Goal: Task Accomplishment & Management: Manage account settings

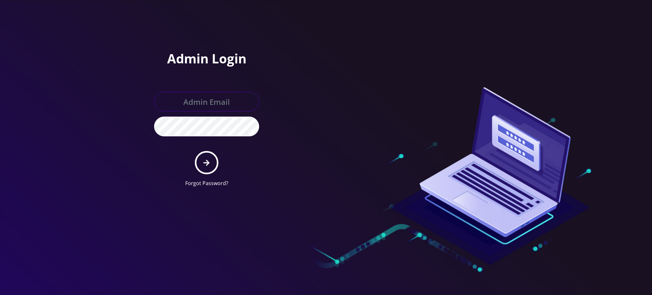
type input "rochelle@teltik.com"
click at [208, 168] on button "submit" at bounding box center [206, 162] width 23 height 23
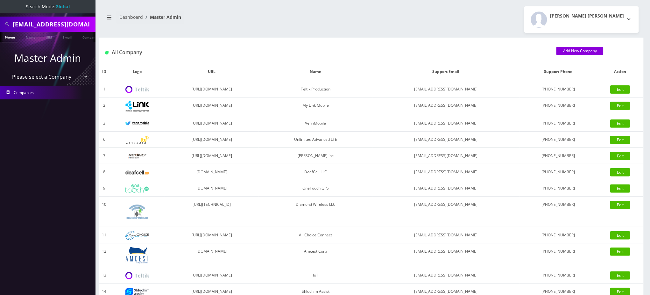
click at [60, 24] on input "marcs0614@gmail.com" at bounding box center [53, 24] width 81 height 12
paste input "9294751175"
type input "9294751175"
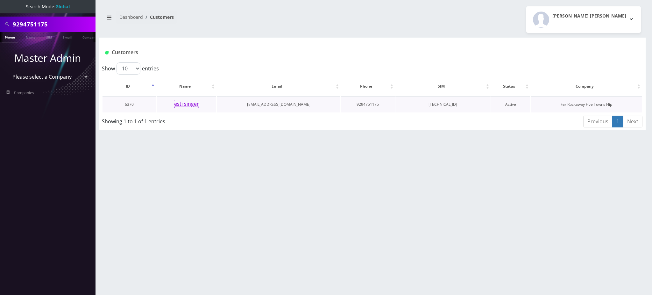
click at [180, 103] on button "esti singer" at bounding box center [186, 104] width 25 height 8
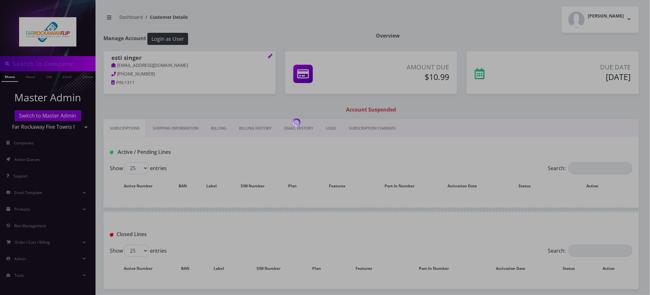
type input "9294751175"
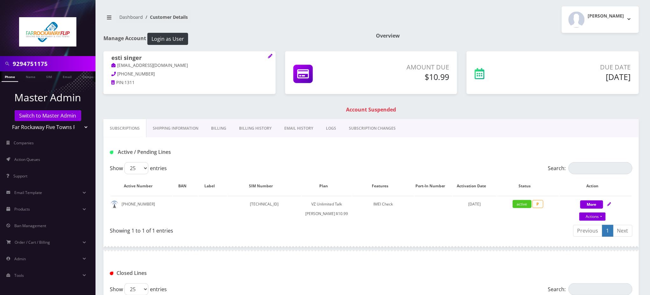
click at [253, 128] on link "Billing History" at bounding box center [255, 128] width 45 height 18
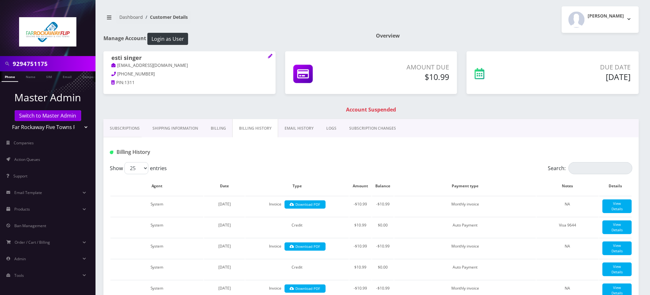
click at [220, 128] on link "Billing" at bounding box center [218, 128] width 28 height 18
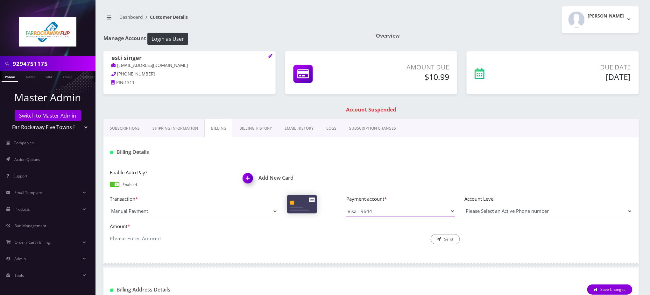
click at [375, 212] on select "Visa - 9644" at bounding box center [400, 211] width 109 height 12
click at [310, 152] on div at bounding box center [459, 152] width 355 height 11
click at [139, 237] on input "Amount *" at bounding box center [194, 238] width 168 height 12
type input "10.99"
click at [471, 136] on div "Subscriptions Shipping Information Billing Billing History EMAIL HISTORY LOGS S…" at bounding box center [371, 128] width 536 height 18
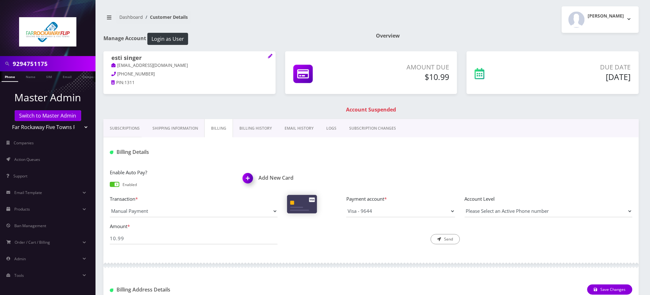
click at [275, 180] on h1 "Add New Card" at bounding box center [305, 178] width 124 height 6
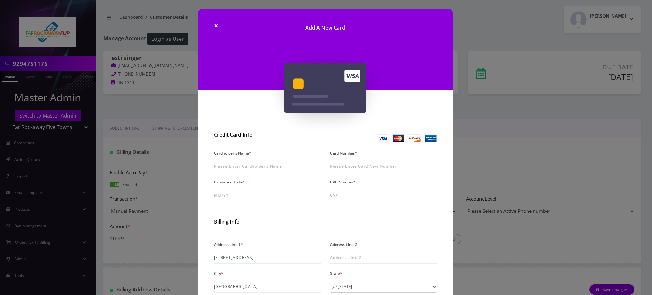
click at [161, 100] on div "× Add A New Card Credit Card Info Cardholder's Name * Card Number * Expiration …" at bounding box center [326, 147] width 652 height 295
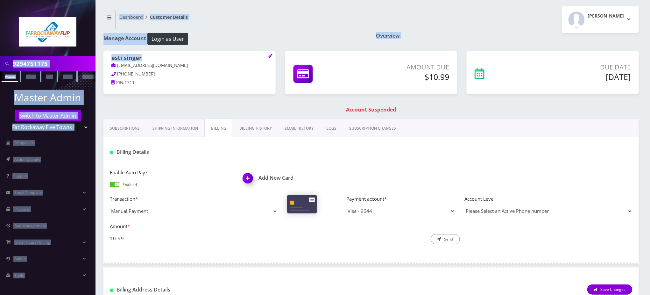
drag, startPoint x: 132, startPoint y: 56, endPoint x: 94, endPoint y: 59, distance: 38.0
click at [94, 59] on div "9294751175 Phone Name SIM Email Company Customer Master Admin Switch to Master …" at bounding box center [325, 280] width 650 height 560
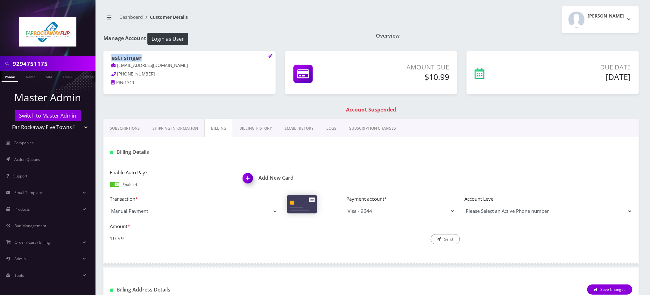
click at [109, 58] on div "esti singer tlieberma+85745874@gmail.com 718-431-2567 PIN: 1311" at bounding box center [189, 71] width 172 height 40
copy h1 "esti singer"
click at [262, 177] on h1 "Add New Card" at bounding box center [305, 178] width 124 height 6
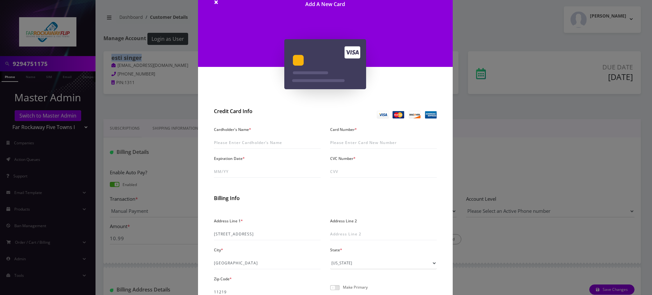
scroll to position [42, 0]
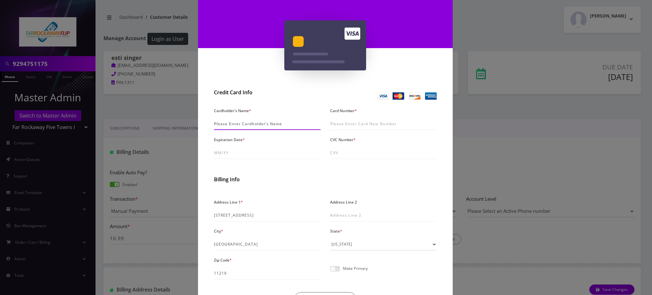
click at [262, 122] on input "Cardholder's Name *" at bounding box center [267, 124] width 107 height 12
paste input "esti singer"
type input "esti singer"
click at [363, 118] on input "Card Number *" at bounding box center [383, 124] width 107 height 12
type input "4147 2027 5043 9745"
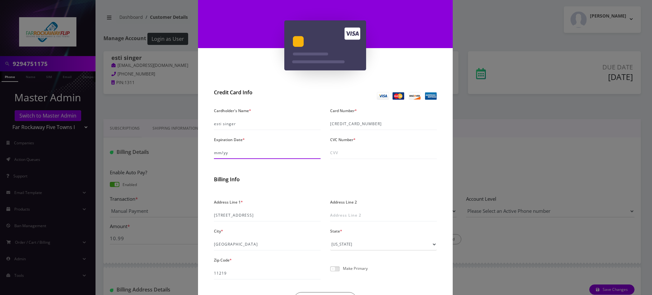
click at [246, 151] on input "Expiration Date *" at bounding box center [267, 153] width 107 height 12
type input "05/30"
click at [354, 148] on input "CVC Number *" at bounding box center [383, 153] width 107 height 12
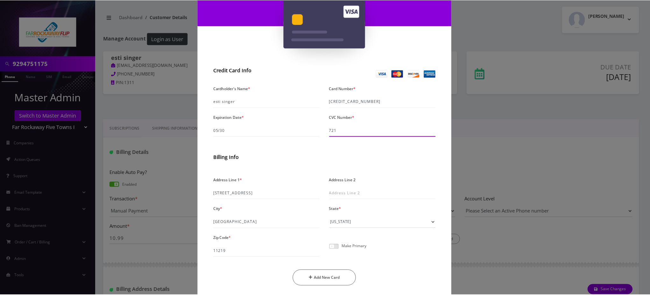
scroll to position [85, 0]
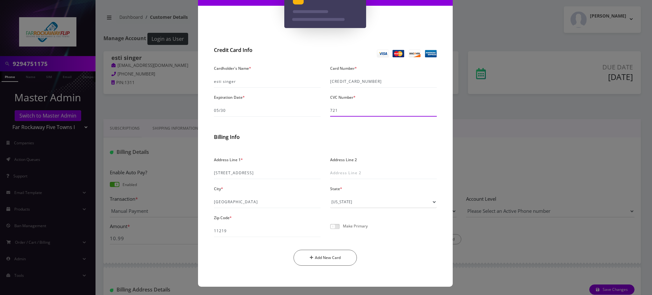
type input "721"
click at [334, 225] on span at bounding box center [335, 226] width 10 height 5
click at [330, 230] on input "checkbox" at bounding box center [330, 230] width 0 height 0
click at [327, 255] on button "Add New Card" at bounding box center [325, 258] width 63 height 16
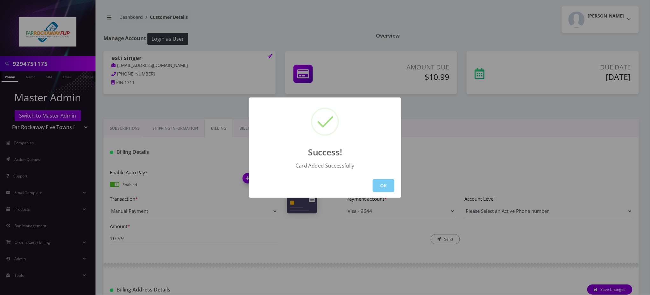
click at [384, 185] on button "OK" at bounding box center [384, 185] width 22 height 13
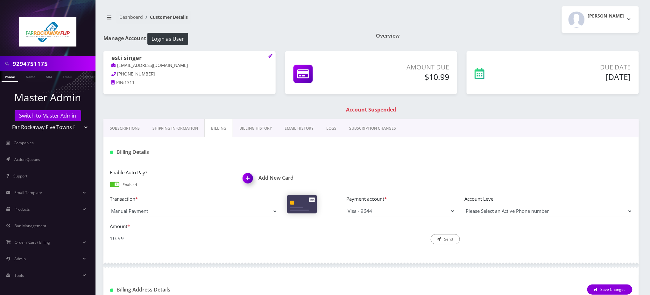
click at [11, 79] on link "Phone" at bounding box center [10, 76] width 17 height 11
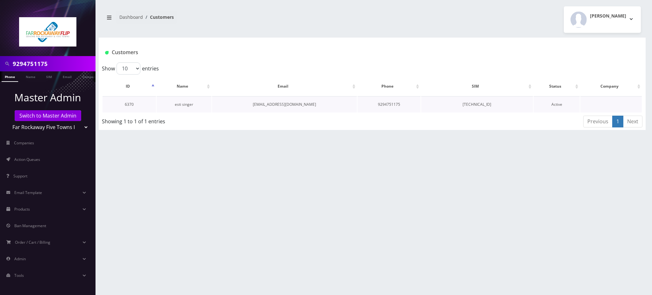
click at [186, 103] on link "esti singer" at bounding box center [184, 104] width 18 height 5
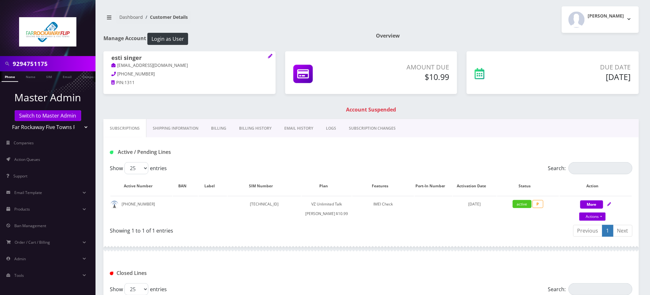
click at [220, 129] on link "Billing" at bounding box center [219, 128] width 28 height 18
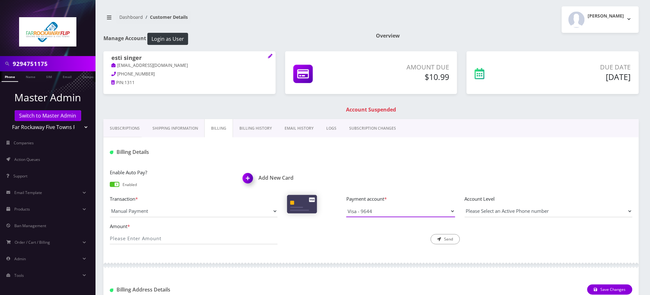
click at [371, 209] on select "Visa - 9644" at bounding box center [400, 211] width 109 height 12
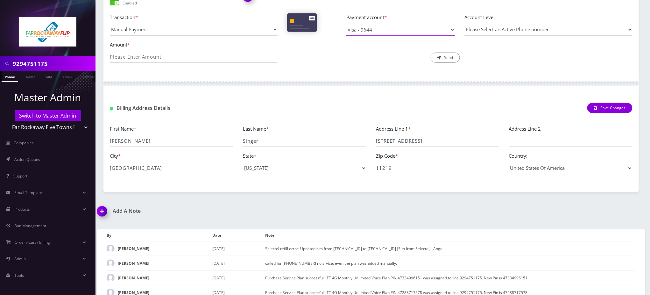
scroll to position [212, 0]
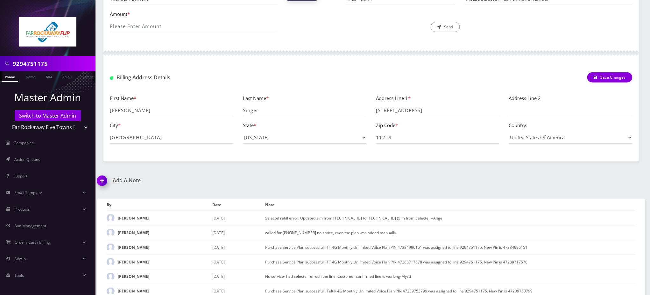
click at [8, 78] on link "Phone" at bounding box center [10, 76] width 17 height 11
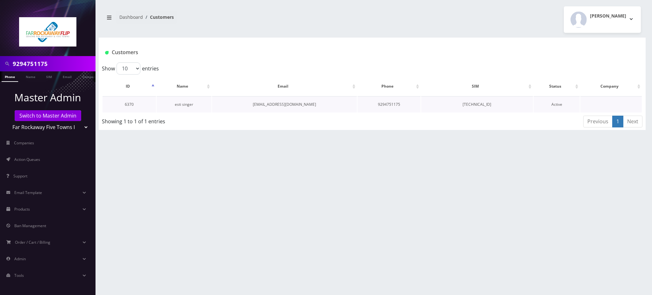
click at [181, 102] on link "esti singer" at bounding box center [184, 104] width 18 height 5
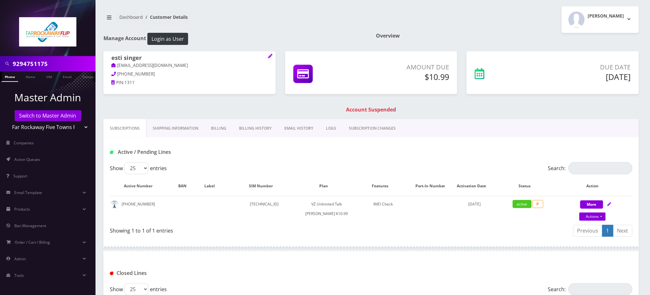
click at [222, 128] on link "Billing" at bounding box center [219, 128] width 28 height 18
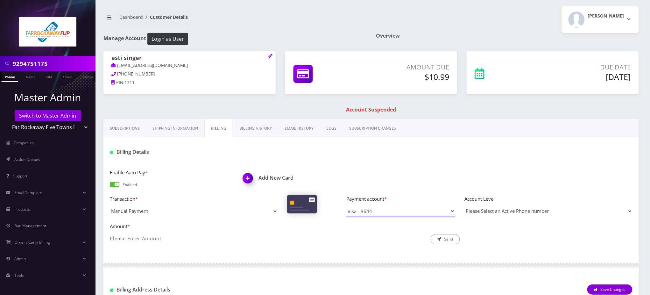
click at [375, 212] on select "Visa - 9644" at bounding box center [400, 211] width 109 height 12
click at [172, 237] on input "Amount *" at bounding box center [194, 238] width 168 height 12
type input "10.99"
click at [392, 208] on select "Visa - 9644" at bounding box center [400, 211] width 109 height 12
click at [396, 181] on div "Enable Auto Pay? Enabled Add New Card" at bounding box center [371, 181] width 532 height 26
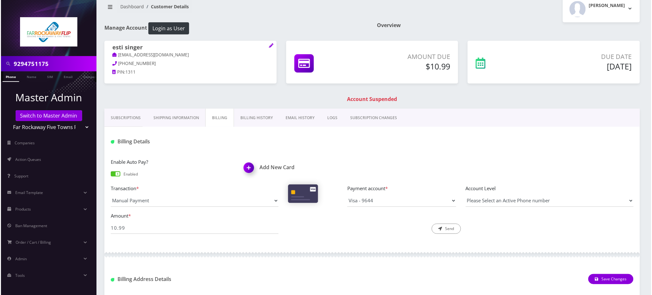
scroll to position [10, 0]
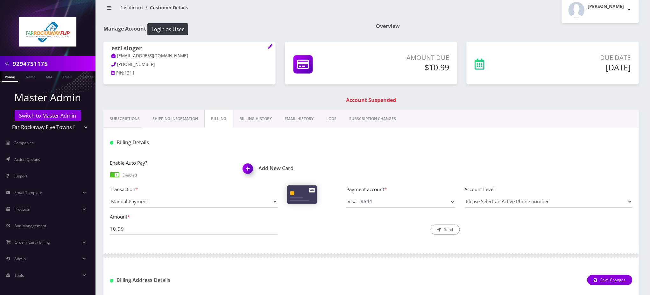
click at [349, 147] on div at bounding box center [459, 142] width 355 height 11
drag, startPoint x: 148, startPoint y: 46, endPoint x: 110, endPoint y: 48, distance: 37.9
click at [110, 48] on div "esti singer [EMAIL_ADDRESS][DOMAIN_NAME] [PHONE_NUMBER] PIN: 1311" at bounding box center [189, 62] width 172 height 40
copy h1 "esti singer"
click at [396, 200] on select "Visa - 9644" at bounding box center [400, 202] width 109 height 12
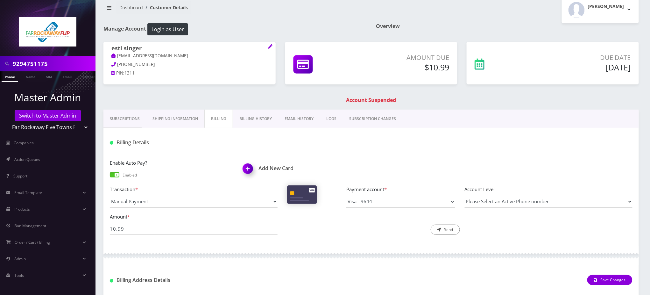
drag, startPoint x: 343, startPoint y: 243, endPoint x: 377, endPoint y: 240, distance: 34.9
click at [343, 242] on div "Enable Auto Pay? Enabled Add New Card Transaction * Manual Payment Custom Charg…" at bounding box center [371, 200] width 536 height 94
click at [285, 172] on div "Add New Card" at bounding box center [304, 169] width 133 height 21
click at [286, 169] on h1 "Add New Card" at bounding box center [305, 168] width 124 height 6
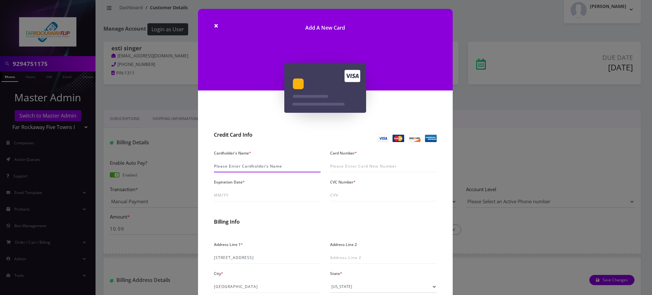
click at [259, 165] on input "Cardholder's Name *" at bounding box center [267, 166] width 107 height 12
paste input "esti singer"
type input "esti singer"
drag, startPoint x: 245, startPoint y: 186, endPoint x: 244, endPoint y: 191, distance: 5.6
click at [244, 188] on div "Expiration Date *" at bounding box center [267, 189] width 116 height 24
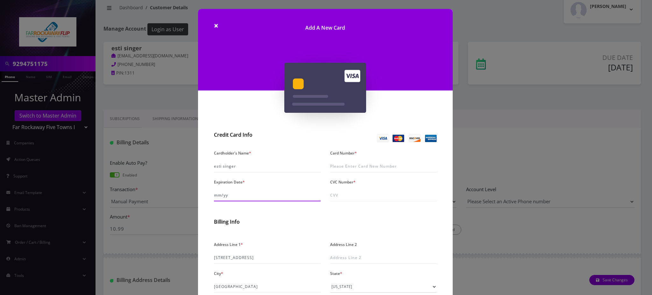
click at [243, 193] on input "Expiration Date *" at bounding box center [267, 195] width 107 height 12
click at [359, 168] on input "Card Number *" at bounding box center [383, 166] width 107 height 12
type input "4147 2027 5043 9745"
click at [231, 193] on input "Expiration Date *" at bounding box center [267, 195] width 107 height 12
type input "05/30"
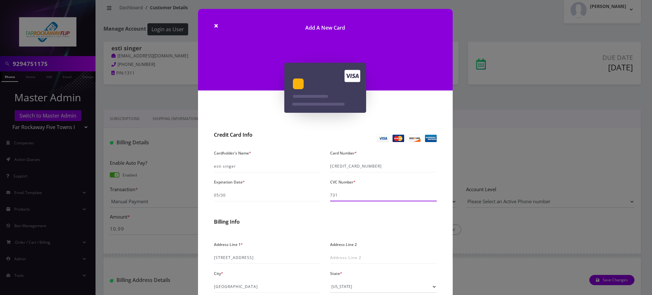
type input "731"
click at [410, 247] on div "Address Line 2" at bounding box center [383, 252] width 116 height 24
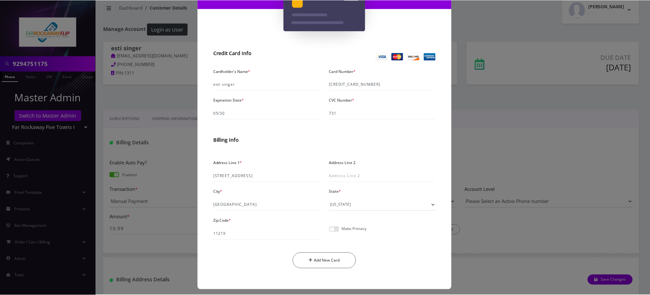
scroll to position [85, 0]
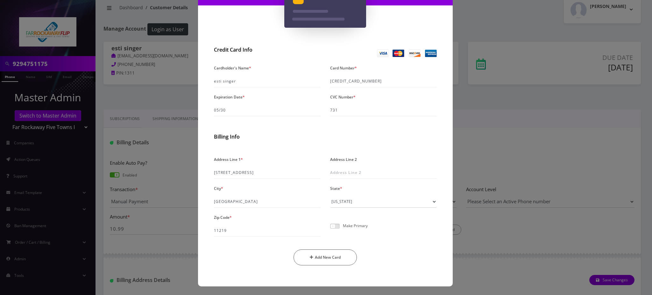
click at [334, 225] on span at bounding box center [335, 226] width 10 height 5
click at [330, 230] on input "checkbox" at bounding box center [330, 230] width 0 height 0
click at [332, 260] on button "Add New Card" at bounding box center [325, 257] width 63 height 16
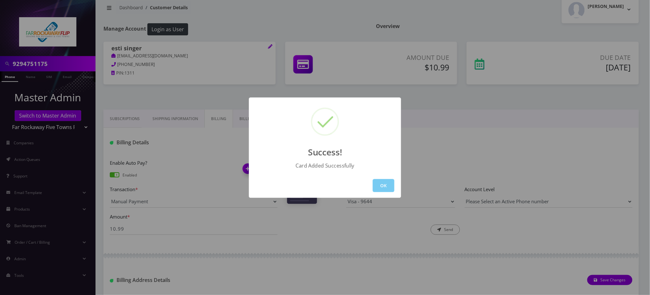
click at [382, 183] on button "OK" at bounding box center [384, 185] width 22 height 13
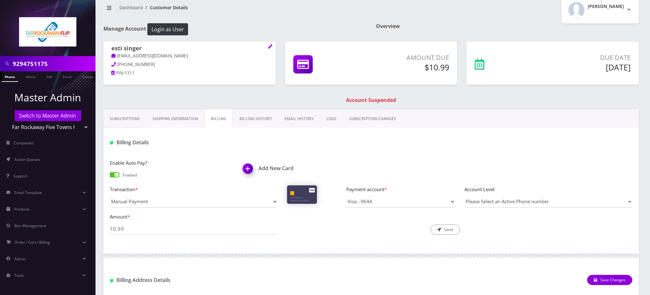
click at [196, 92] on div "esti singer tlieberma+85745874@gmail.com 718-431-2567 PIN: 1311 Amount Due $10.…" at bounding box center [371, 76] width 545 height 68
click at [7, 76] on link "Phone" at bounding box center [10, 76] width 17 height 11
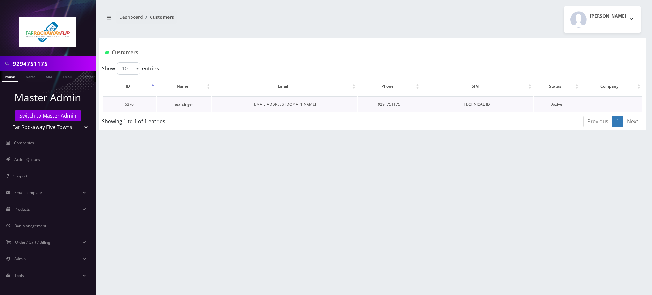
click at [183, 103] on link "esti singer" at bounding box center [184, 104] width 18 height 5
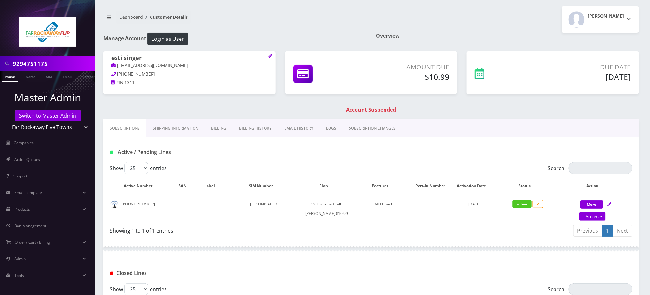
click at [258, 129] on link "Billing History" at bounding box center [255, 128] width 45 height 18
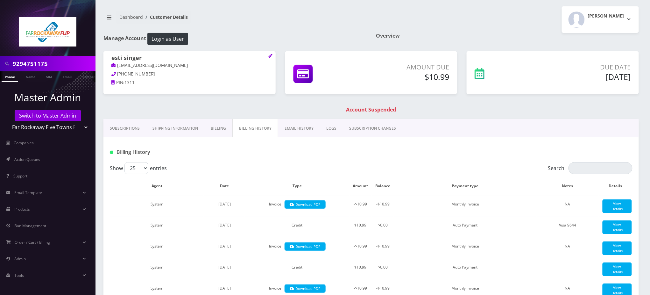
click at [216, 127] on link "Billing" at bounding box center [218, 128] width 28 height 18
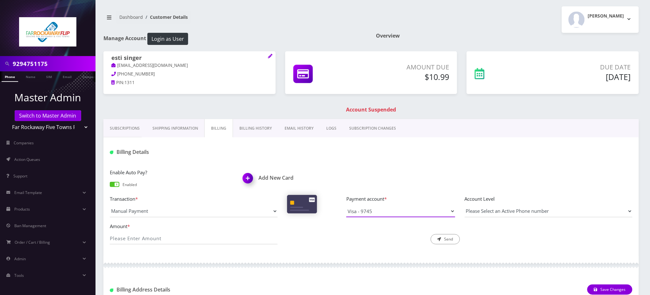
click at [392, 211] on select "Visa - 9644 Visa - 9745" at bounding box center [400, 211] width 109 height 12
click at [224, 162] on div "Enable Auto Pay? Enabled Add New Card Transaction * Manual Payment Custom Charg…" at bounding box center [371, 209] width 536 height 94
click at [172, 234] on input "Amount *" at bounding box center [194, 238] width 168 height 12
type input "10.99"
click at [451, 240] on button "Send" at bounding box center [445, 239] width 29 height 10
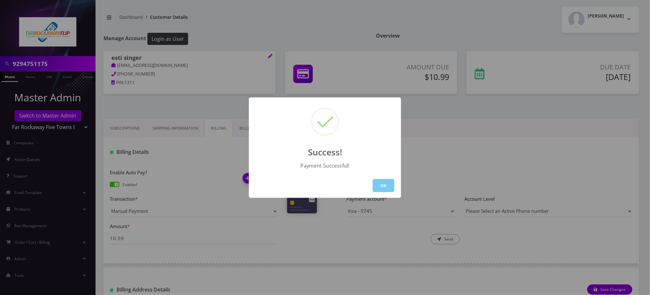
click at [382, 185] on button "OK" at bounding box center [384, 185] width 22 height 13
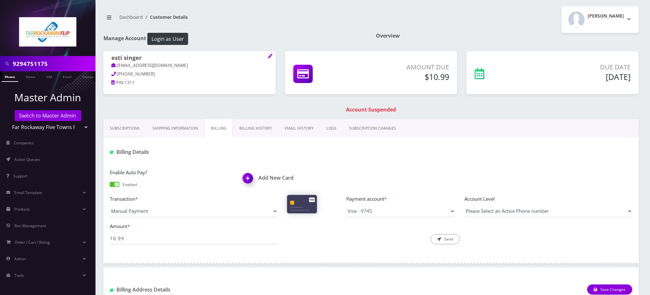
click at [8, 78] on link "Phone" at bounding box center [10, 76] width 17 height 11
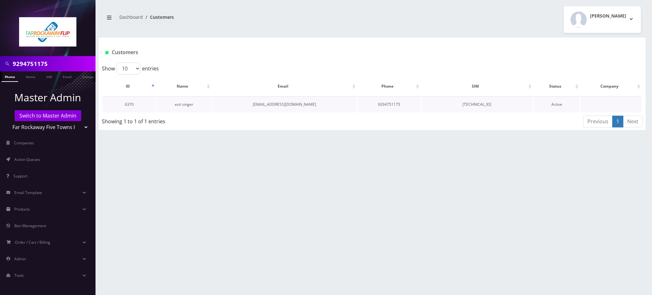
click at [184, 105] on link "esti singer" at bounding box center [184, 104] width 18 height 5
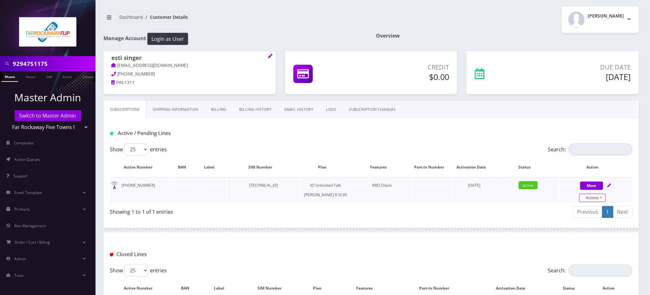
click at [600, 197] on link "Actions" at bounding box center [593, 198] width 26 height 8
select select "366"
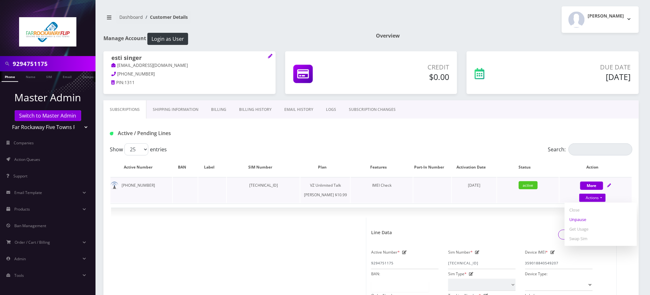
click at [580, 218] on link "Unpause" at bounding box center [601, 220] width 72 height 10
select select "366"
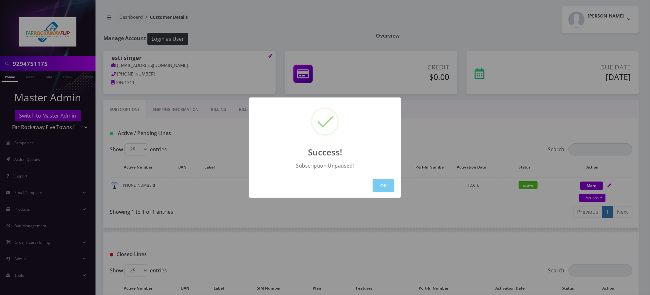
click at [384, 187] on button "OK" at bounding box center [384, 185] width 22 height 13
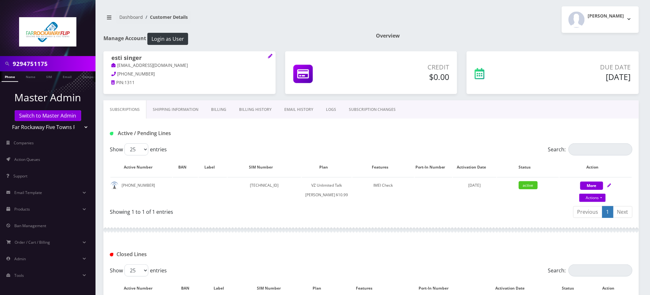
click at [34, 62] on input "9294751175" at bounding box center [53, 64] width 81 height 12
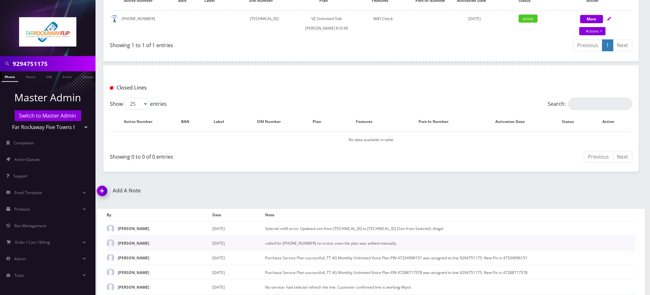
scroll to position [237, 0]
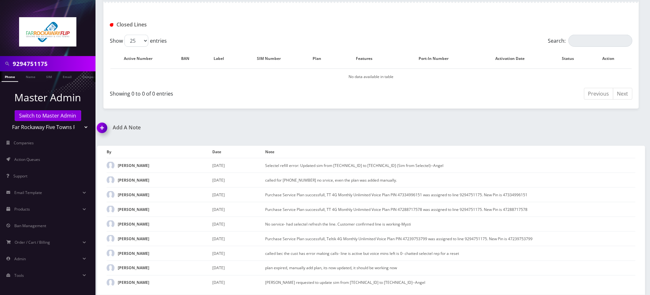
click at [98, 121] on img at bounding box center [103, 130] width 19 height 19
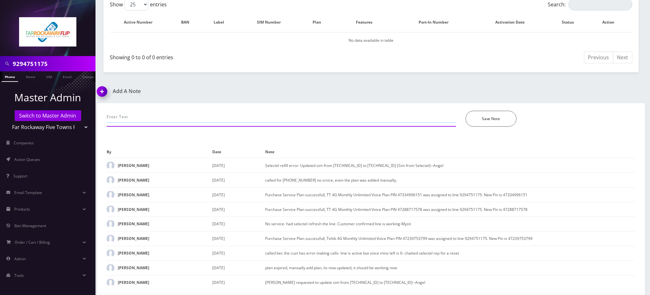
click at [152, 118] on input "text" at bounding box center [282, 117] width 350 height 12
paste input "Purchase Service Plan successfull, TT 4G Monthly Unlimited Voice Plan PIN 47823…"
type input "updated cc on file, processed pmt and added plan in Selectel: Purchase Service …"
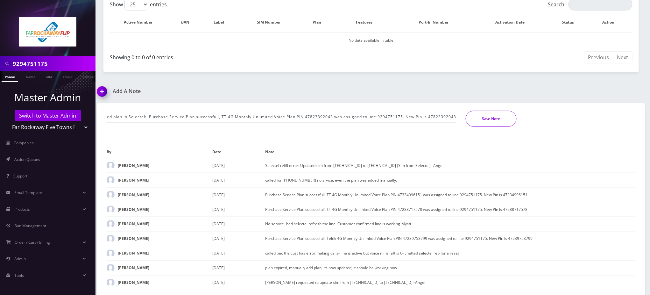
click at [502, 124] on button "Save Note" at bounding box center [491, 119] width 51 height 16
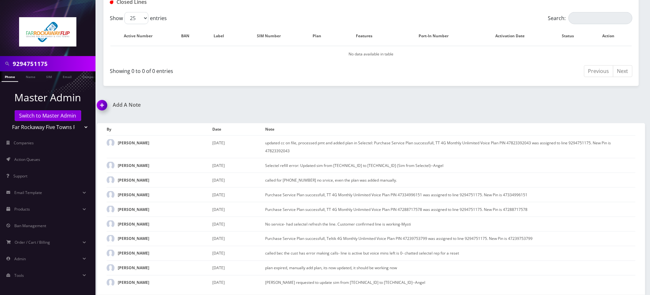
scroll to position [260, 0]
